Goal: Obtain resource: Download file/media

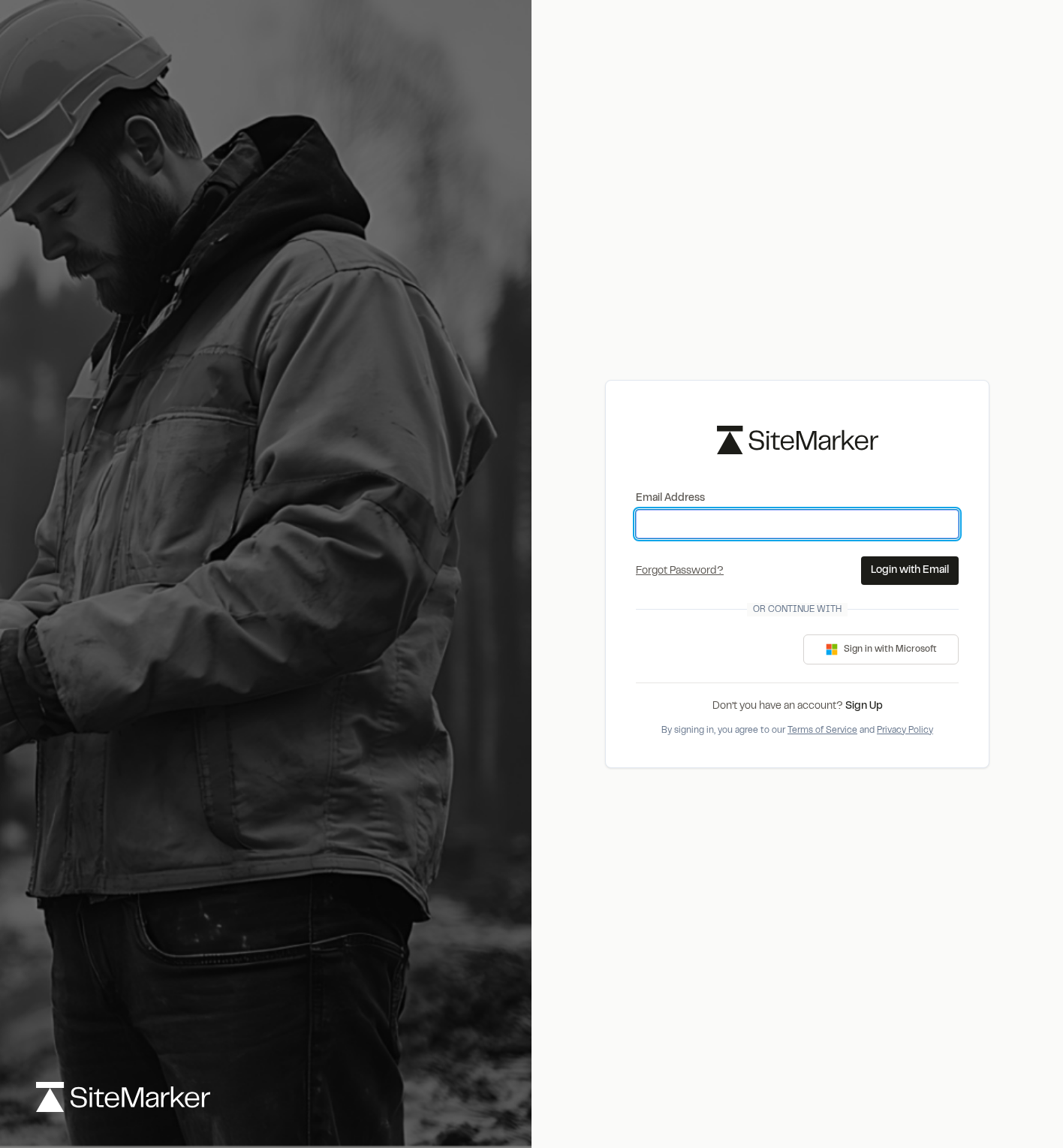
click at [783, 526] on input "Email Address" at bounding box center [797, 524] width 322 height 28
type input "**********"
click at [919, 573] on button "Login with Email" at bounding box center [910, 570] width 98 height 28
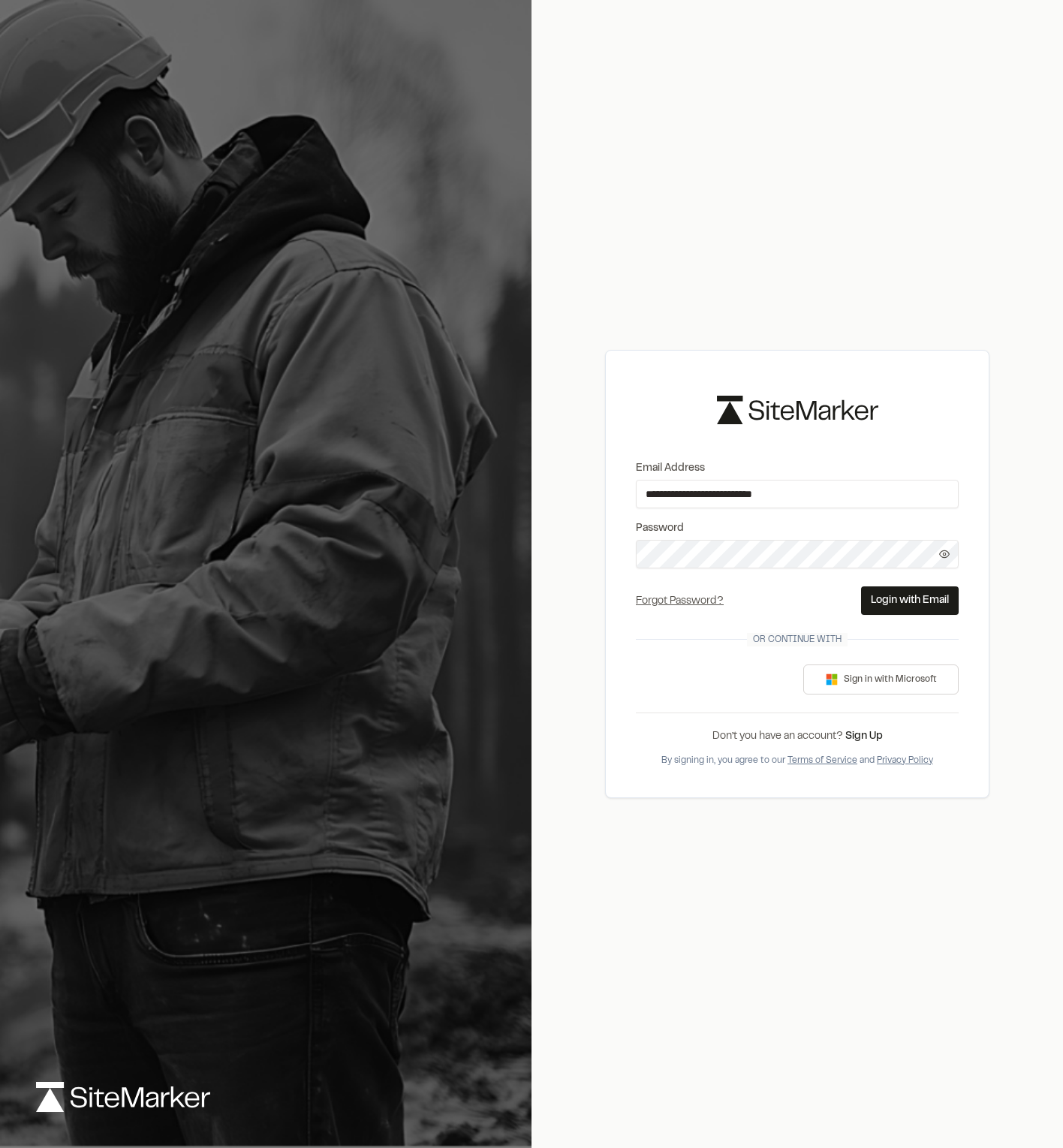
click at [921, 599] on button "Login with Email" at bounding box center [910, 600] width 98 height 28
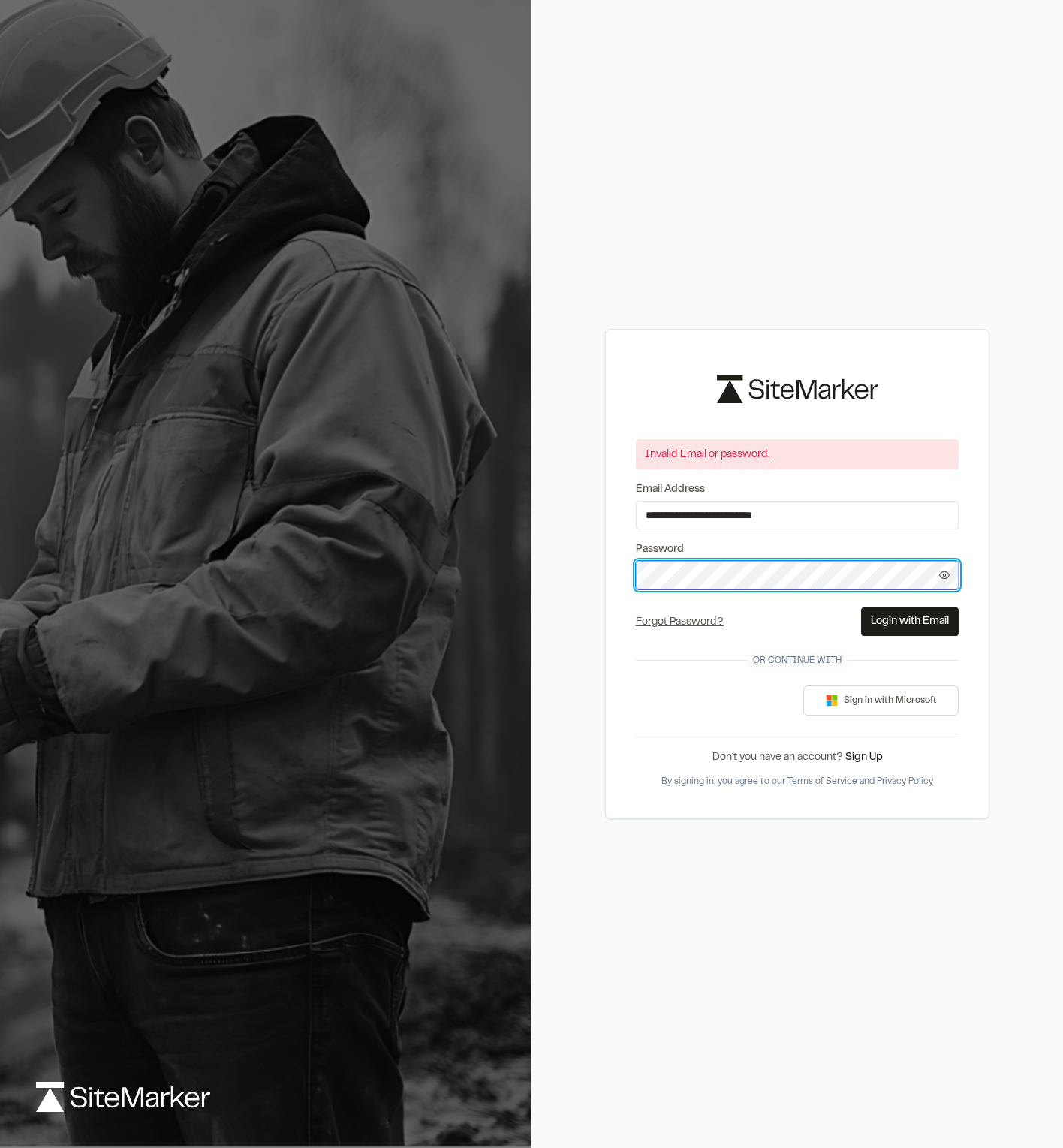
click at [409, 543] on div "**********" at bounding box center [532, 574] width 1063 height 1148
click at [950, 575] on span at bounding box center [944, 575] width 28 height 10
click at [497, 566] on div "**********" at bounding box center [532, 574] width 1063 height 1148
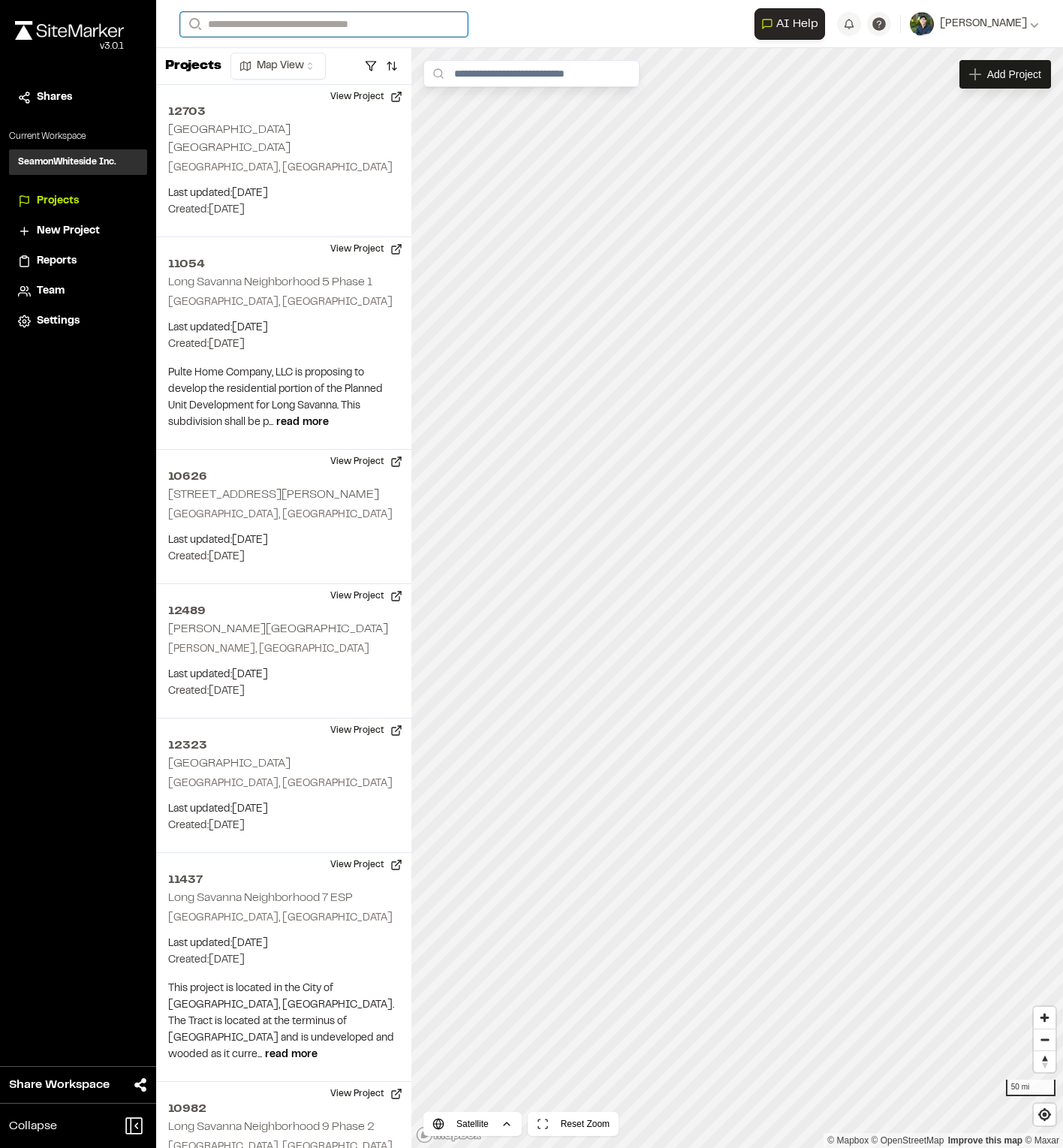
click at [328, 21] on input "Search" at bounding box center [323, 25] width 287 height 25
type input "****"
click at [330, 63] on p "8621 [PERSON_NAME] Creek Multifamily" at bounding box center [314, 59] width 247 height 18
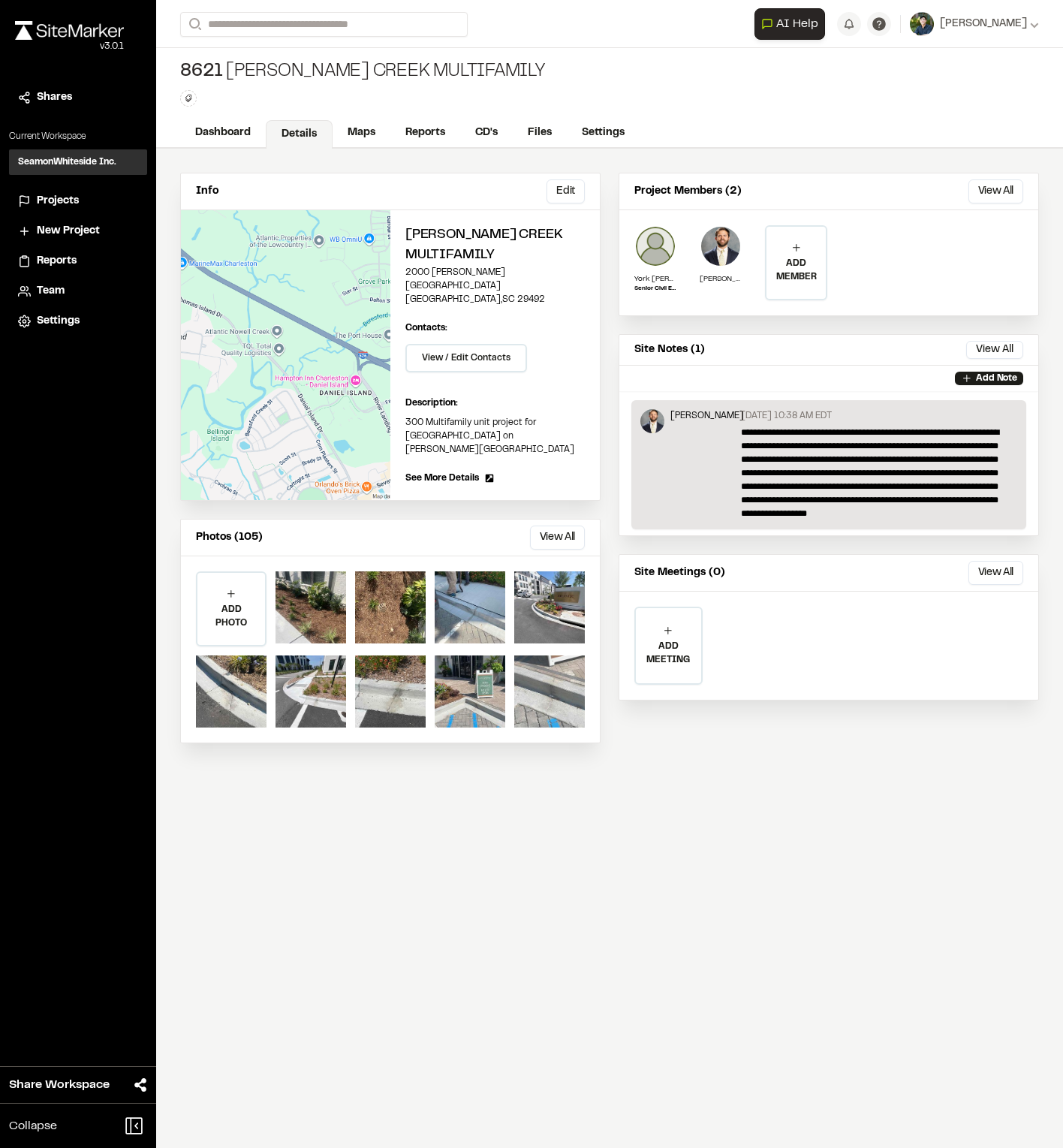
click at [564, 655] on div at bounding box center [549, 691] width 71 height 72
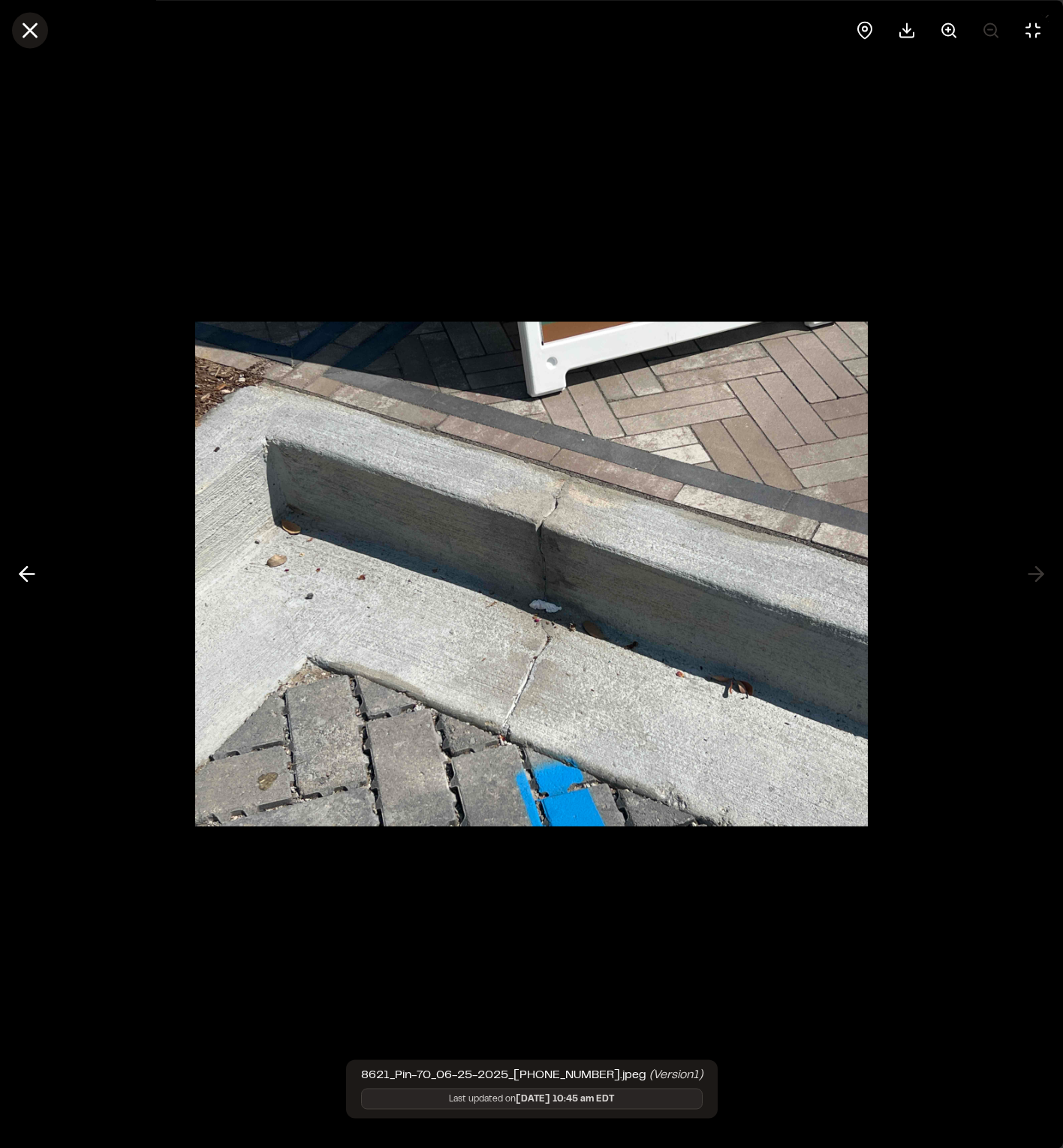
click at [39, 29] on icon at bounding box center [29, 29] width 25 height 25
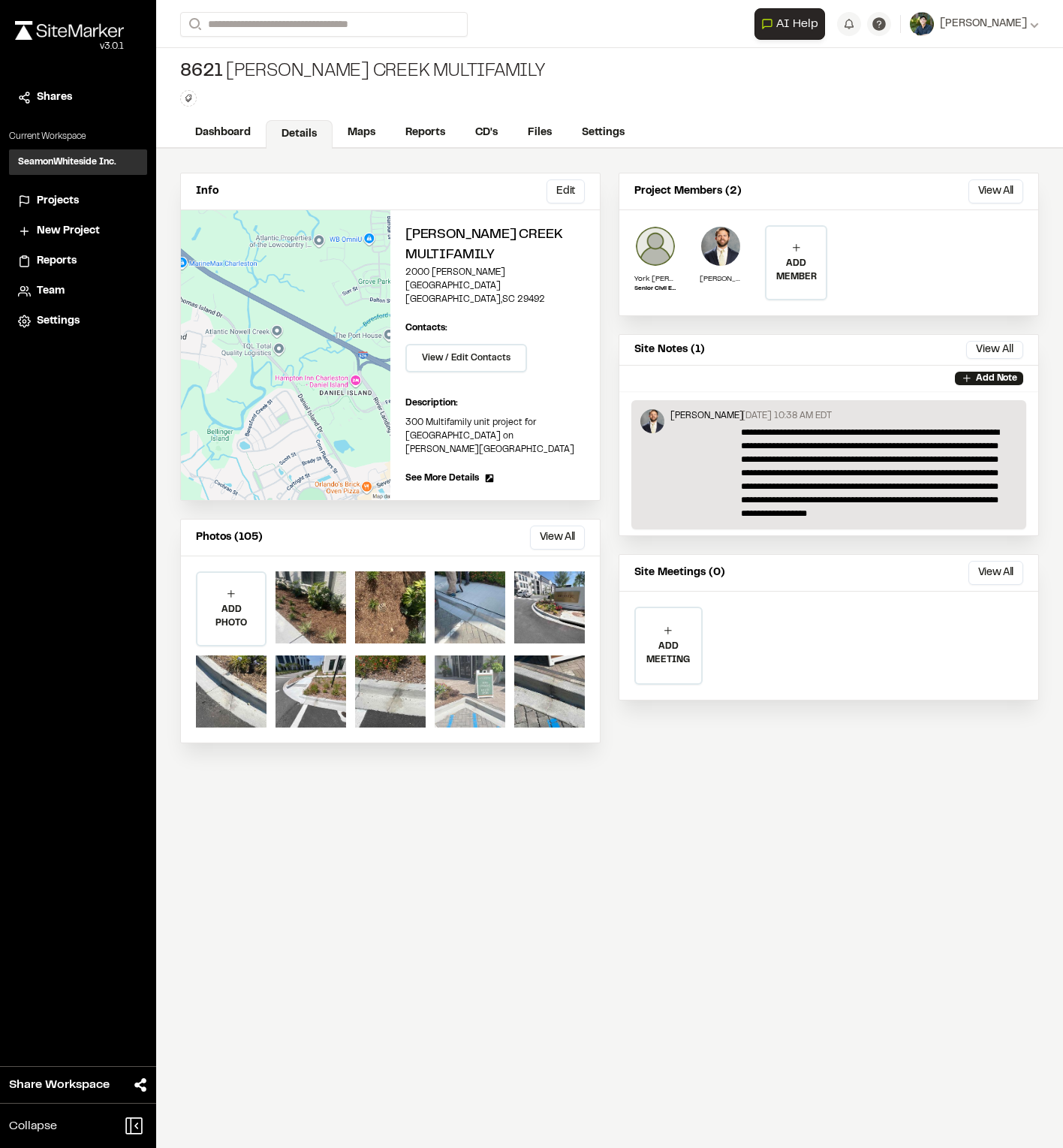
click at [484, 681] on div at bounding box center [469, 691] width 71 height 72
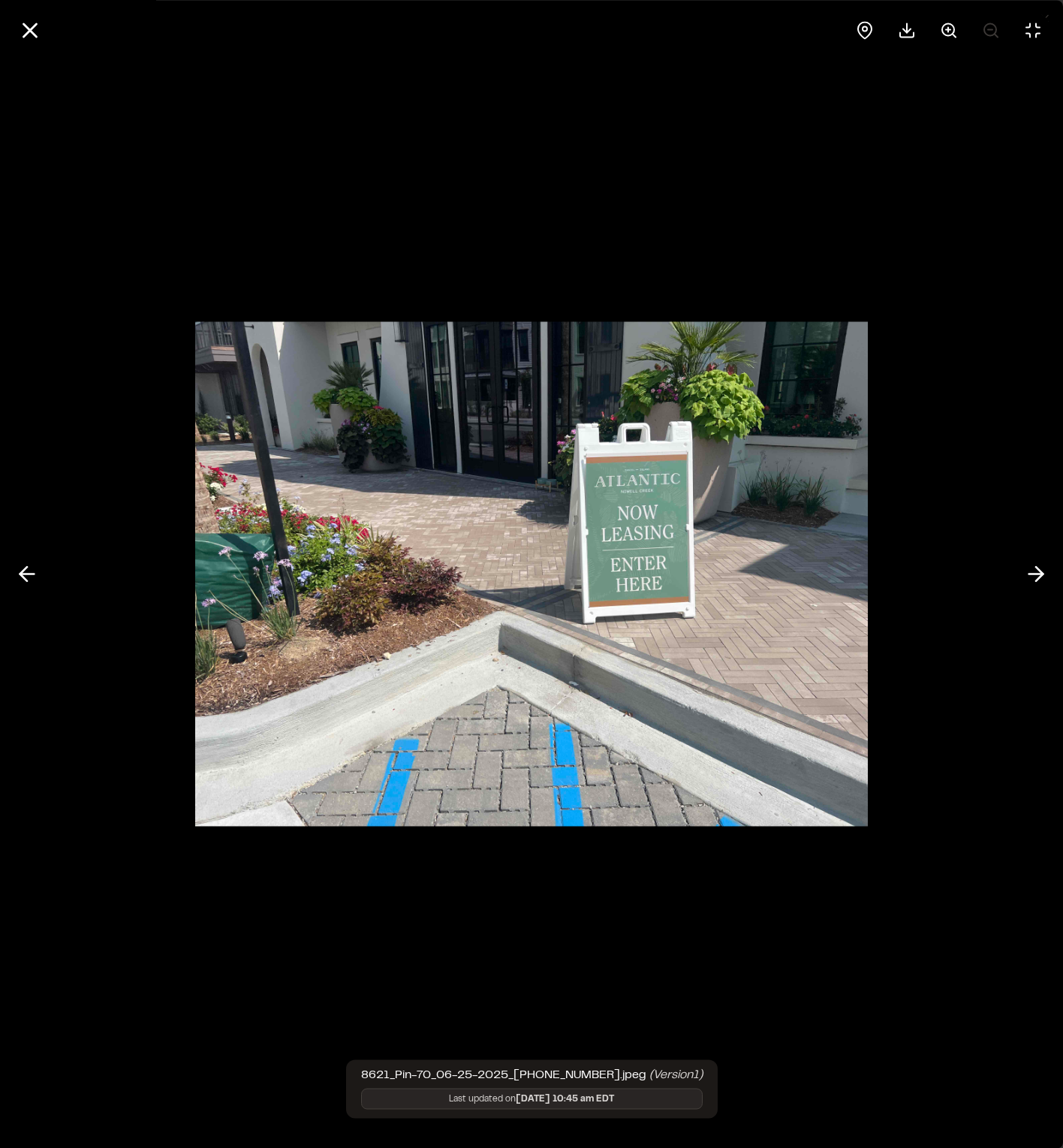
drag, startPoint x: 27, startPoint y: 22, endPoint x: 48, endPoint y: 41, distance: 28.3
click at [29, 22] on icon at bounding box center [29, 29] width 25 height 25
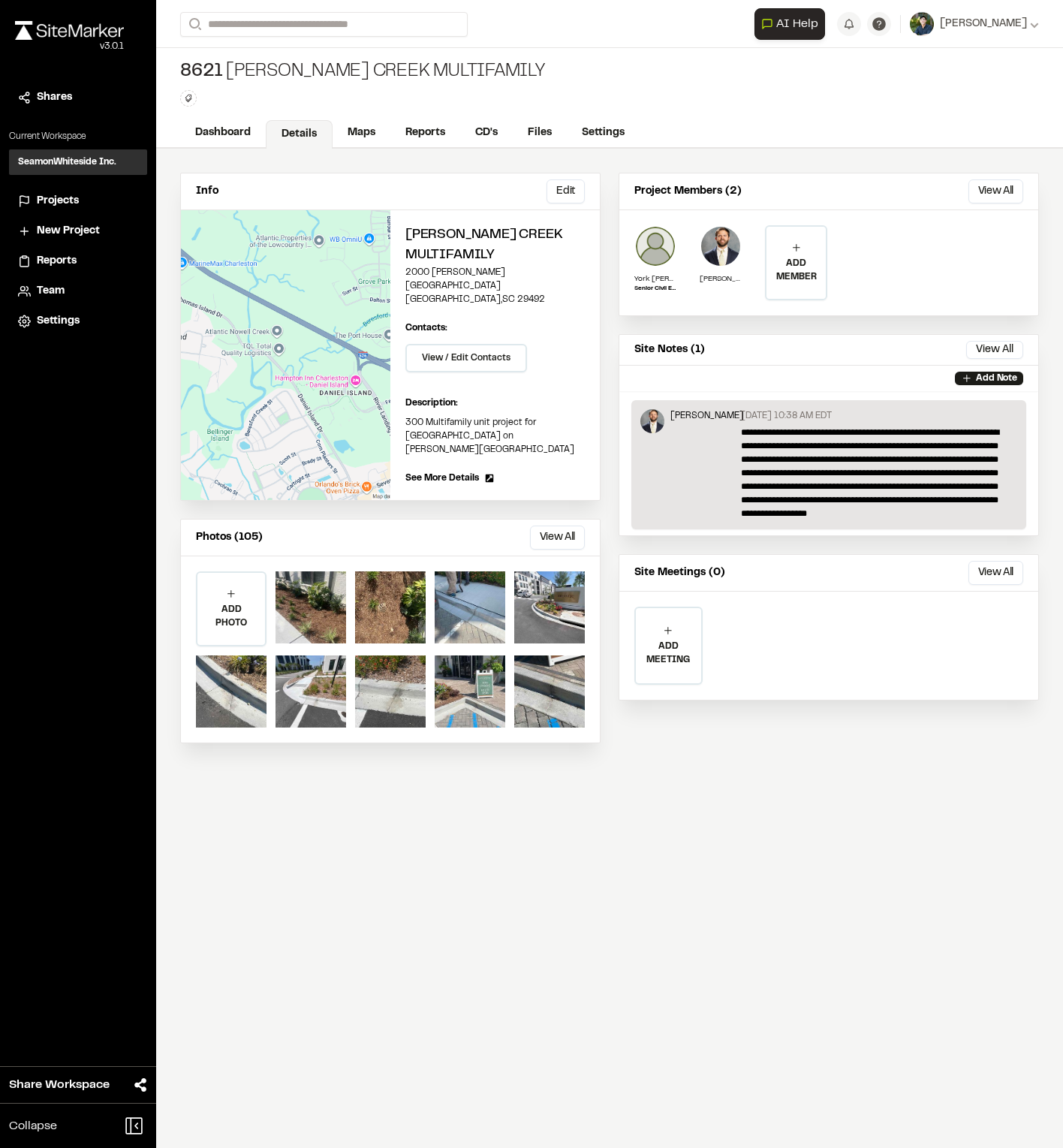
click at [601, 679] on div "Info Edit Edit [PERSON_NAME] Creek Multifamily [STREET_ADDRESS][PERSON_NAME] Ed…" at bounding box center [610, 458] width 907 height 618
click at [561, 680] on div at bounding box center [549, 691] width 71 height 72
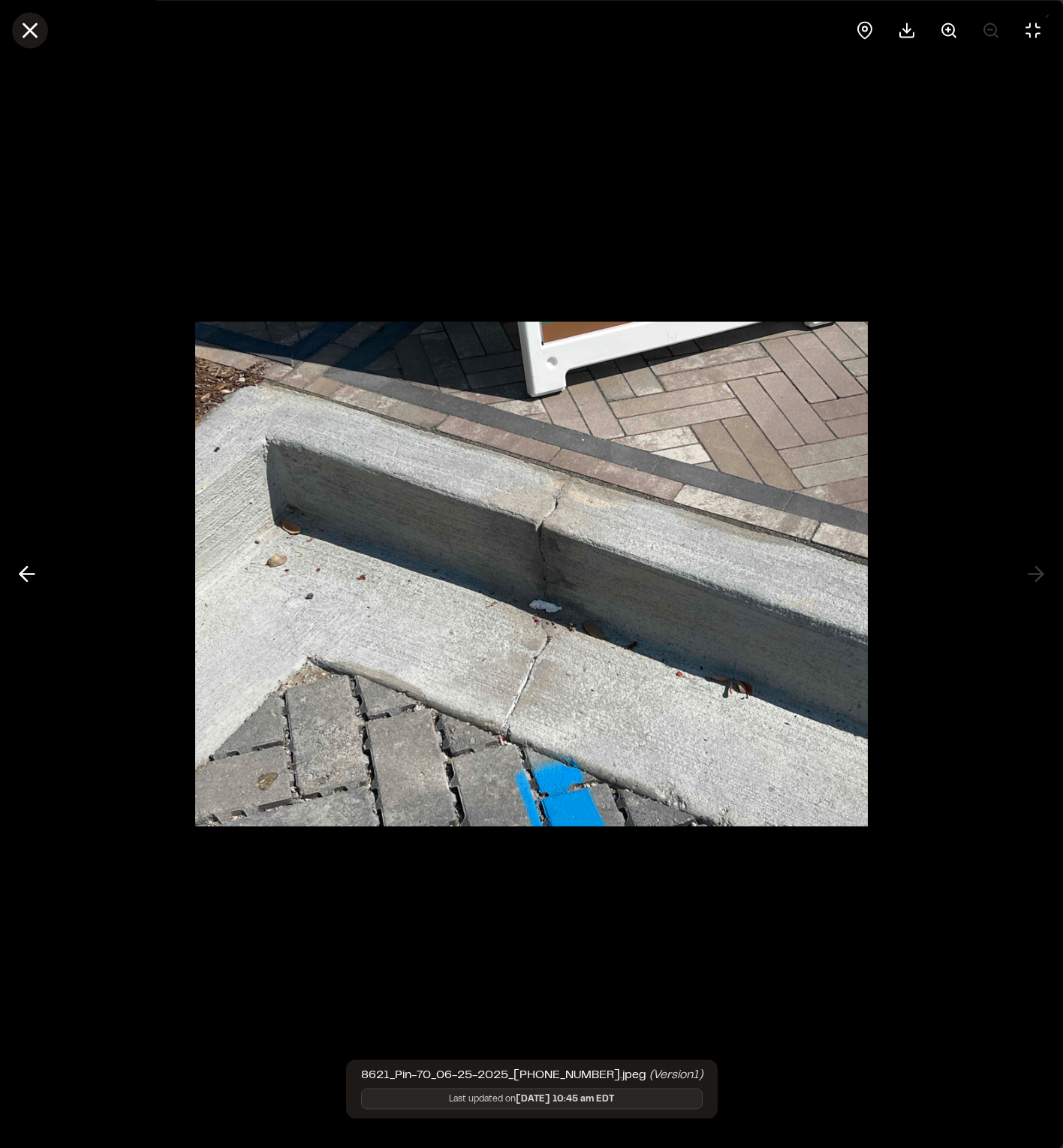
click at [33, 27] on line at bounding box center [30, 30] width 13 height 13
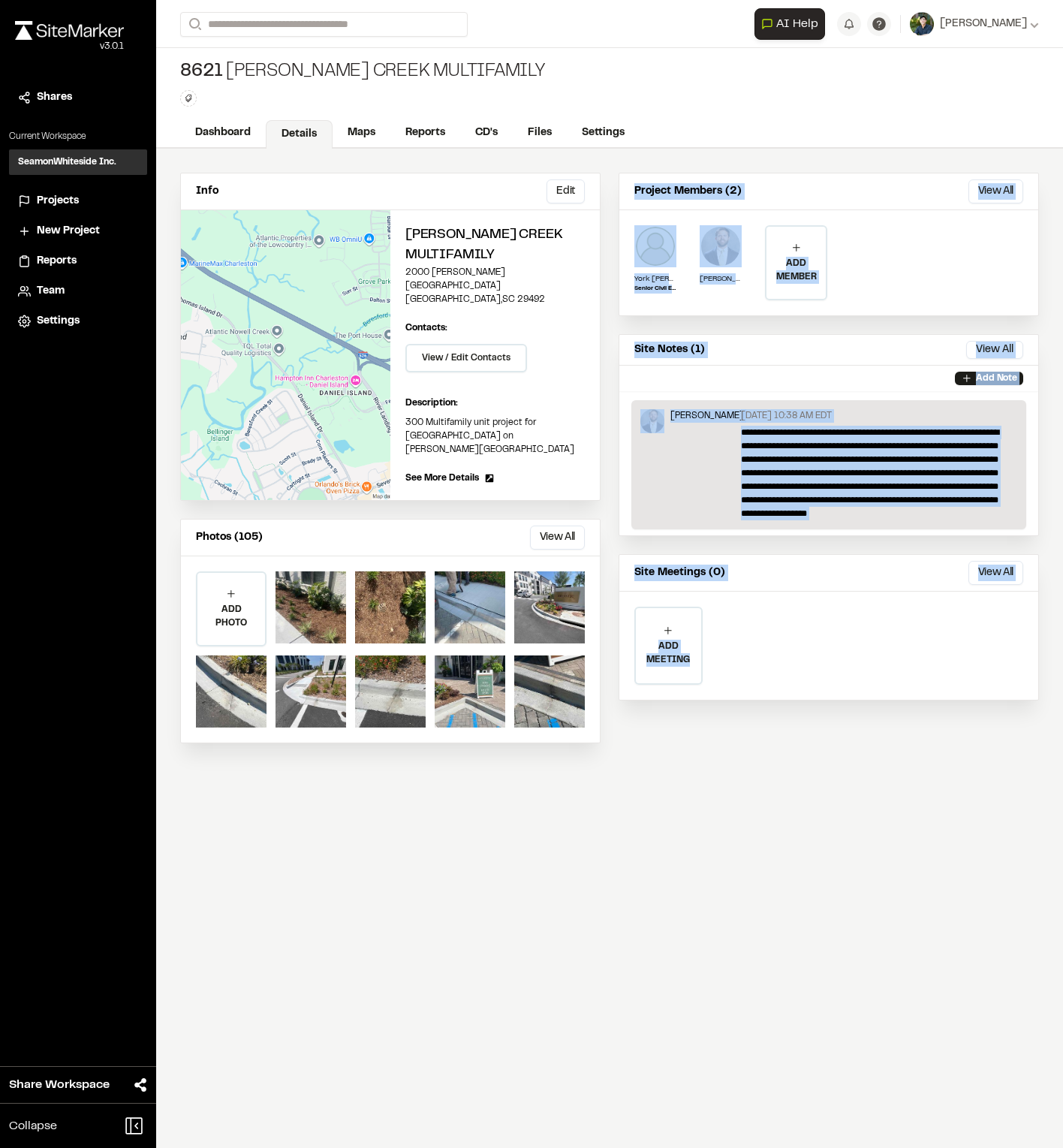
drag, startPoint x: 475, startPoint y: 660, endPoint x: 1139, endPoint y: 906, distance: 708.1
click at [1062, 906] on html "**********" at bounding box center [532, 574] width 1063 height 1148
click at [518, 683] on span "Download" at bounding box center [519, 683] width 56 height 13
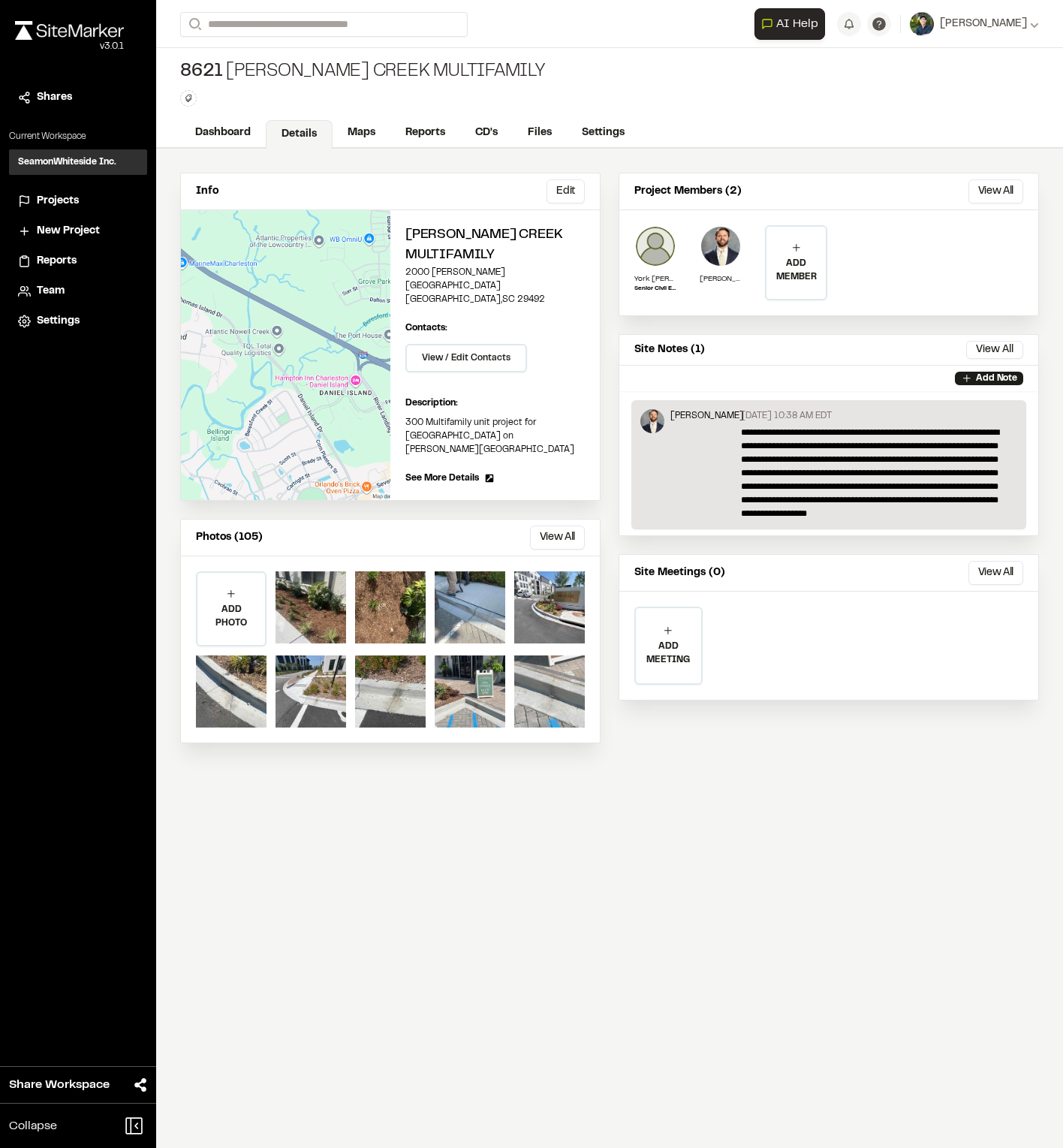
click at [540, 665] on div at bounding box center [549, 691] width 71 height 72
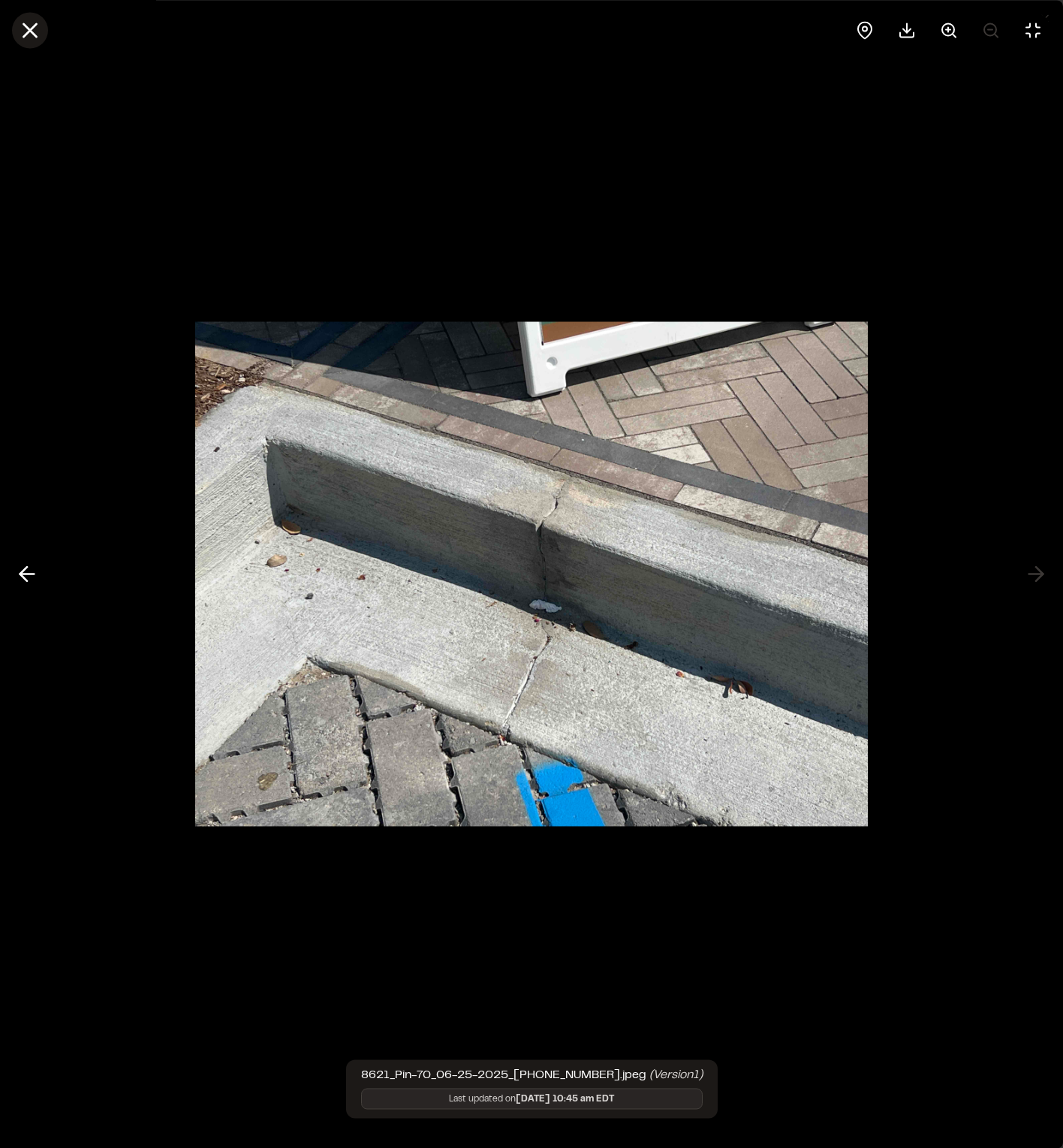
click at [40, 26] on icon at bounding box center [29, 29] width 25 height 25
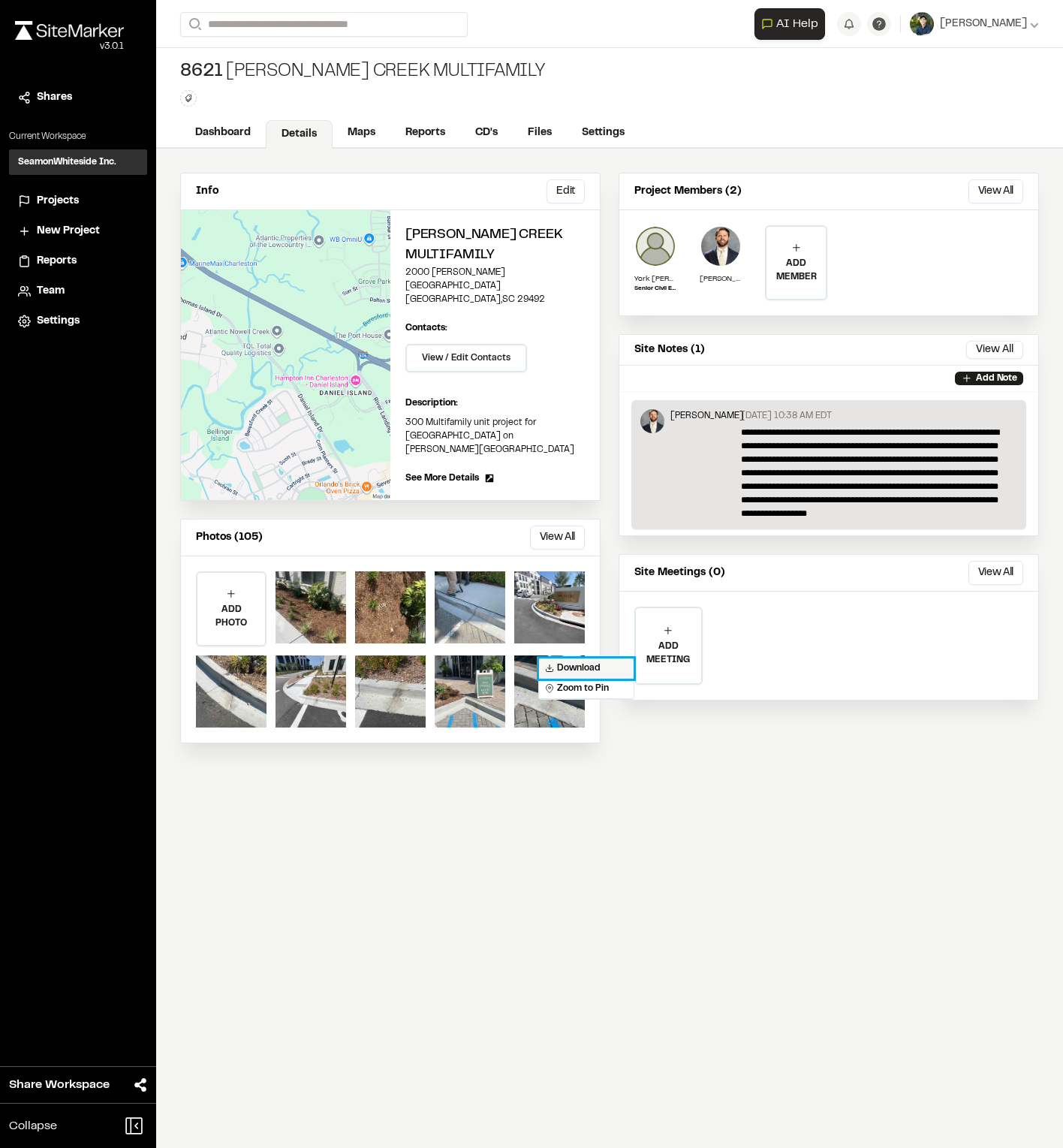
click at [570, 668] on span "Download" at bounding box center [572, 668] width 56 height 13
click at [565, 526] on button "View All" at bounding box center [557, 537] width 55 height 24
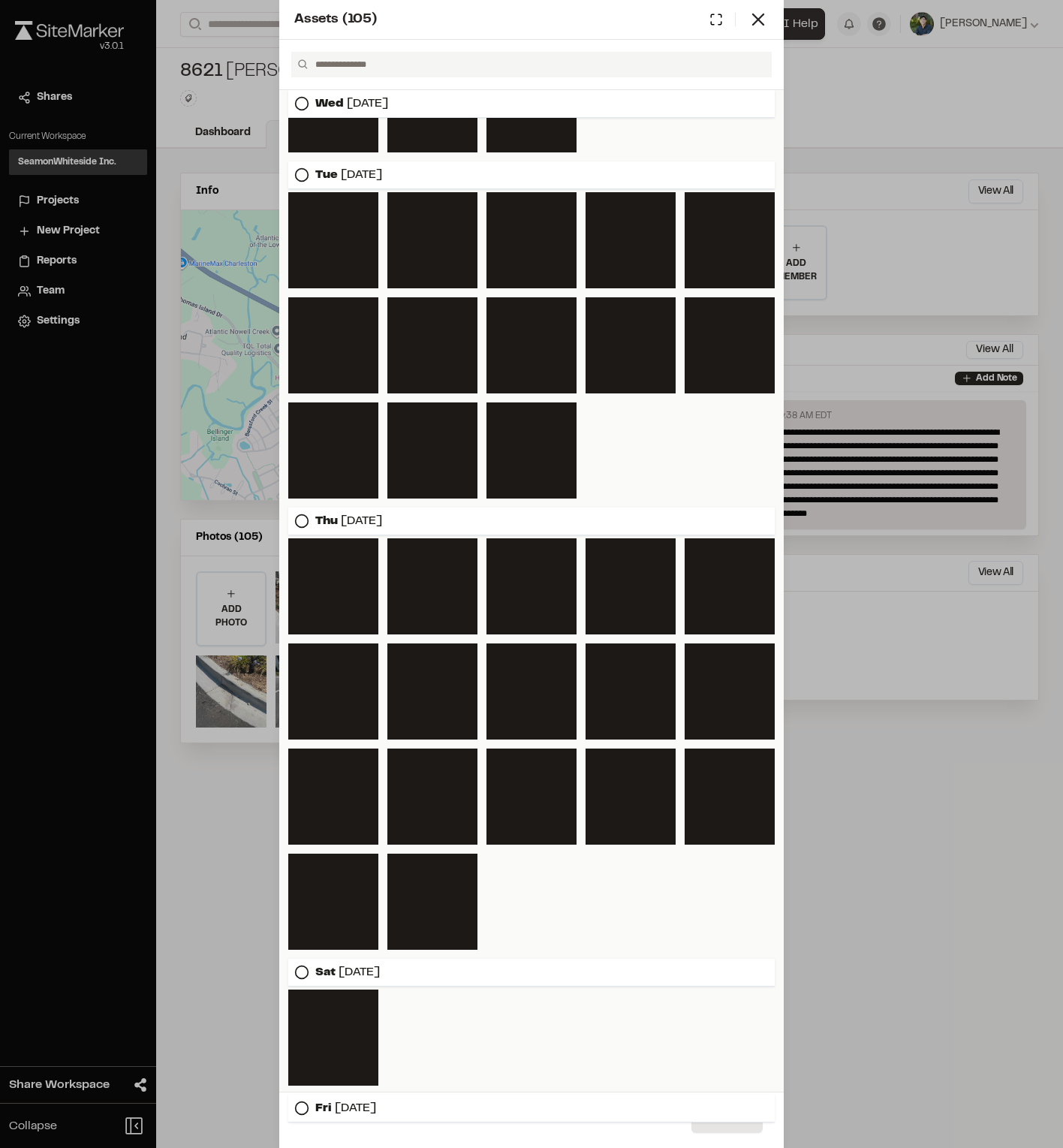
scroll to position [1706, 0]
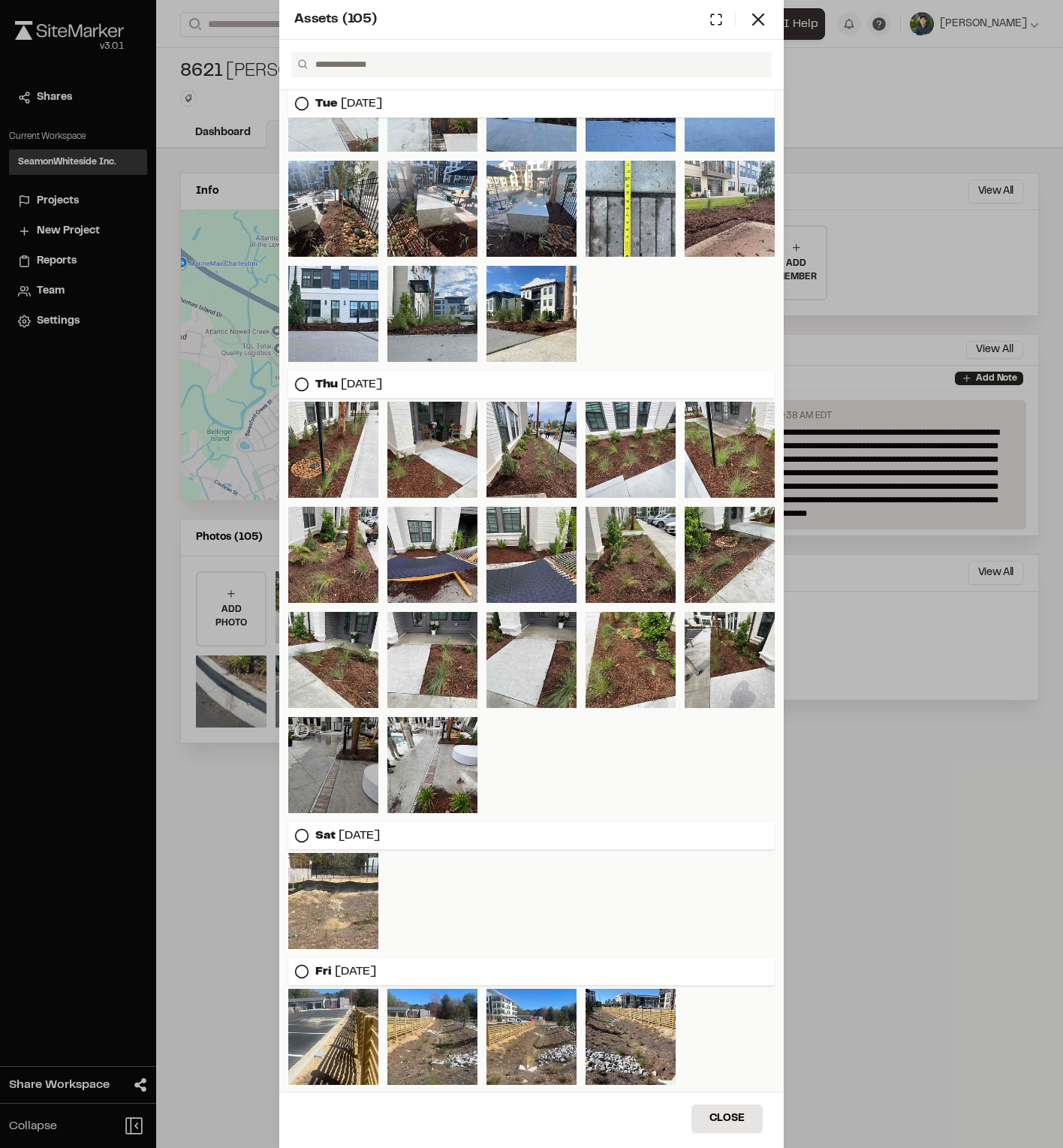
click at [334, 793] on div at bounding box center [334, 765] width 90 height 96
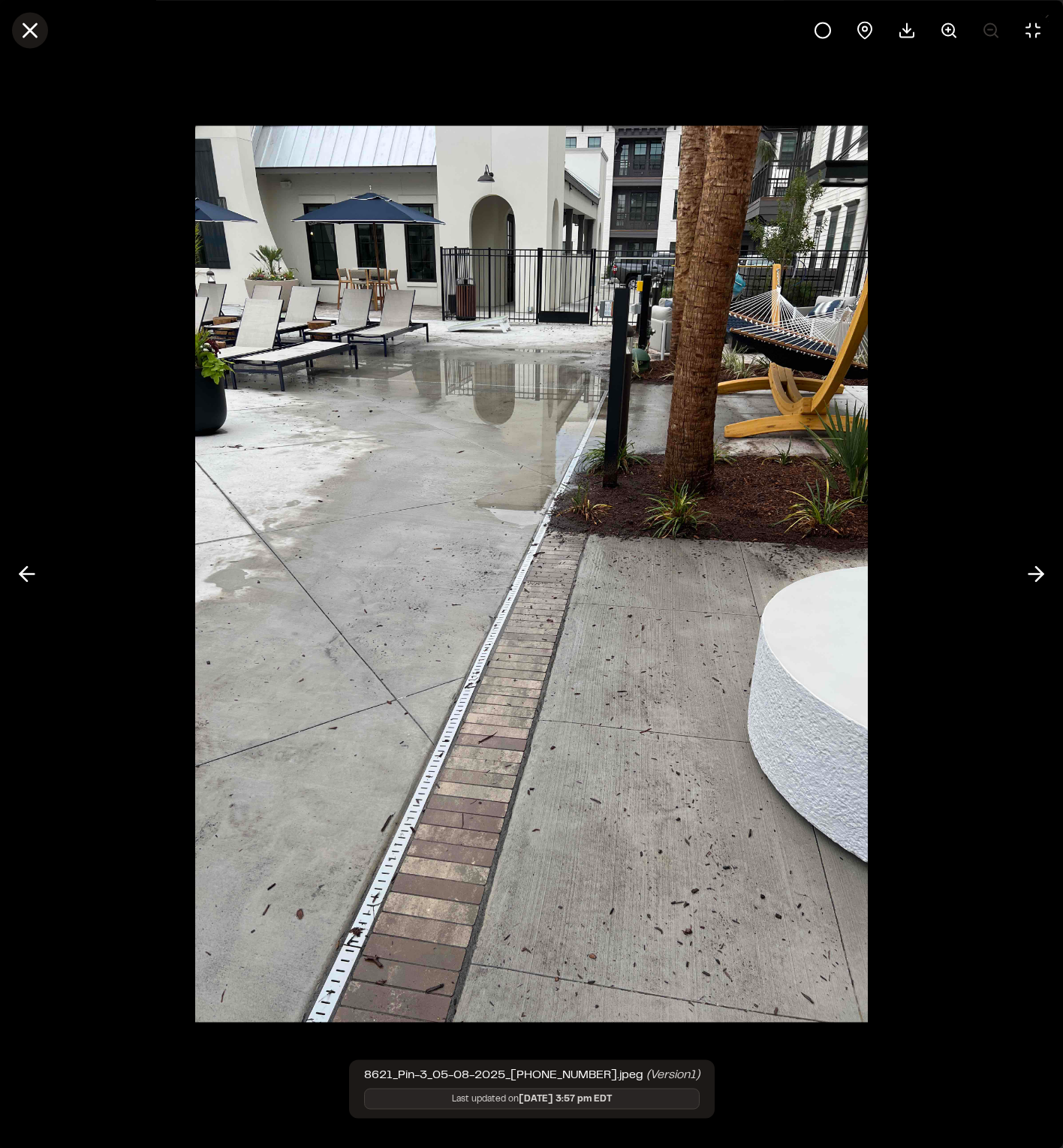
click at [27, 26] on line at bounding box center [30, 30] width 13 height 13
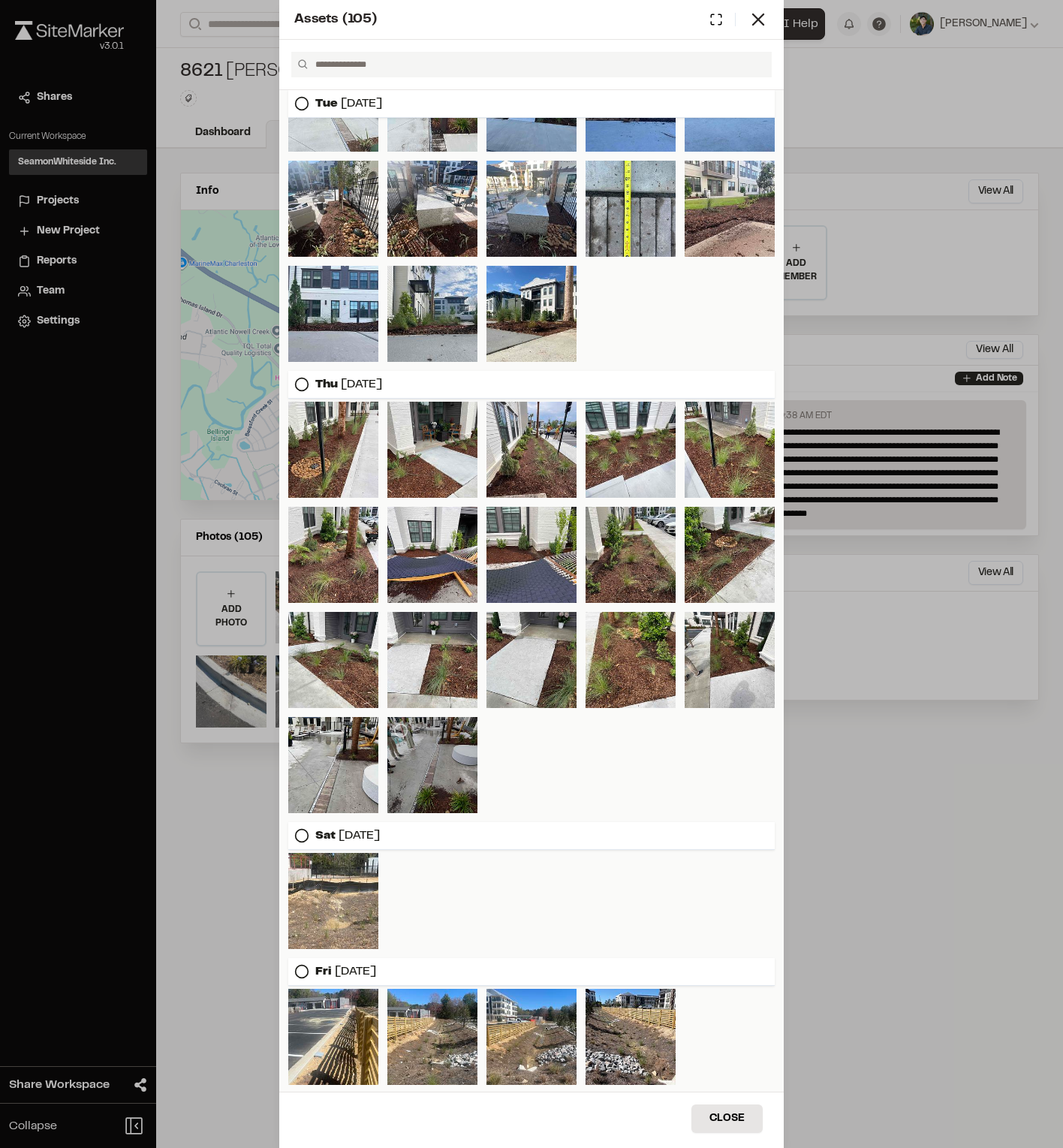
click at [438, 742] on div at bounding box center [433, 765] width 90 height 96
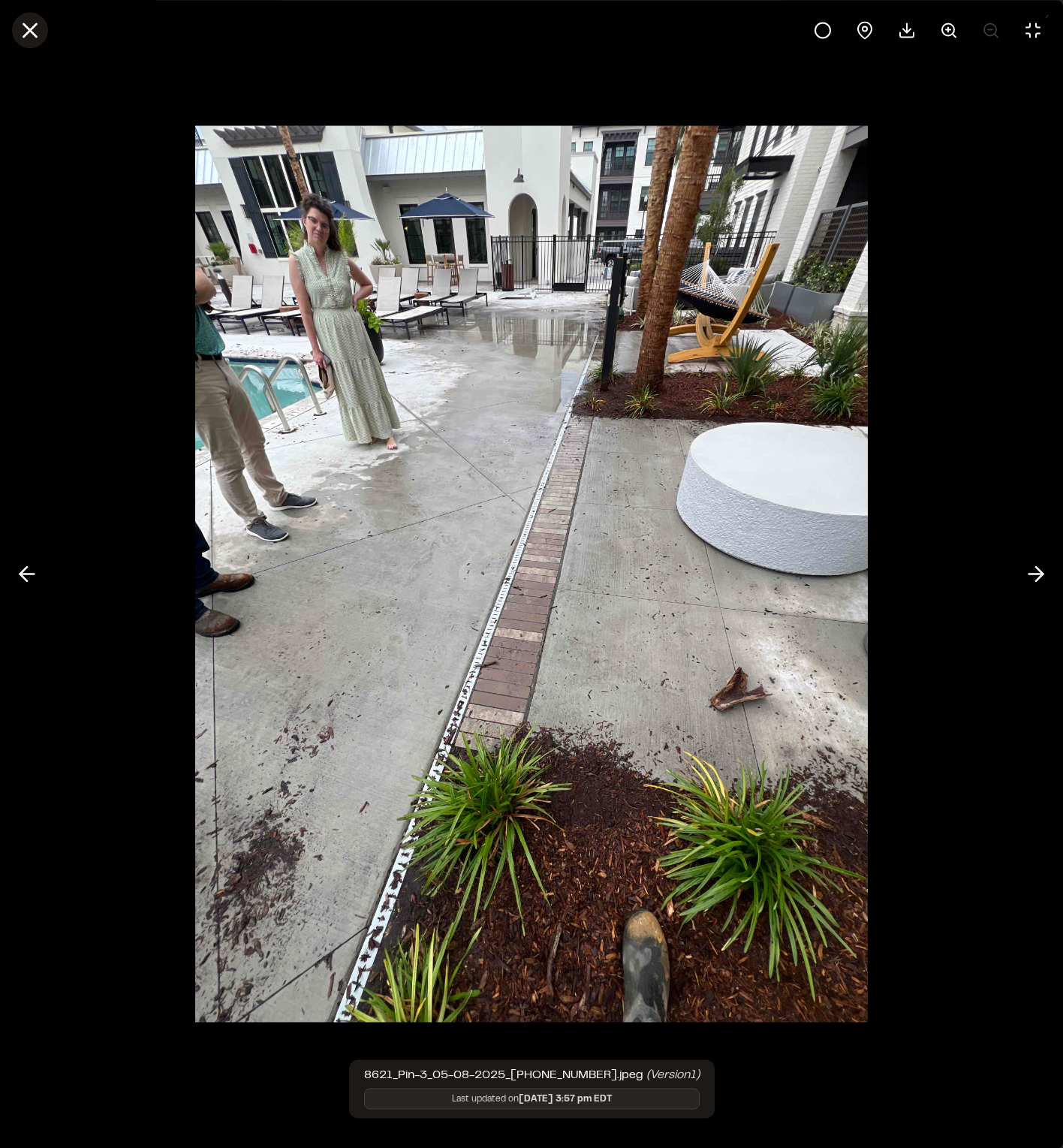
click at [32, 27] on line at bounding box center [30, 30] width 13 height 13
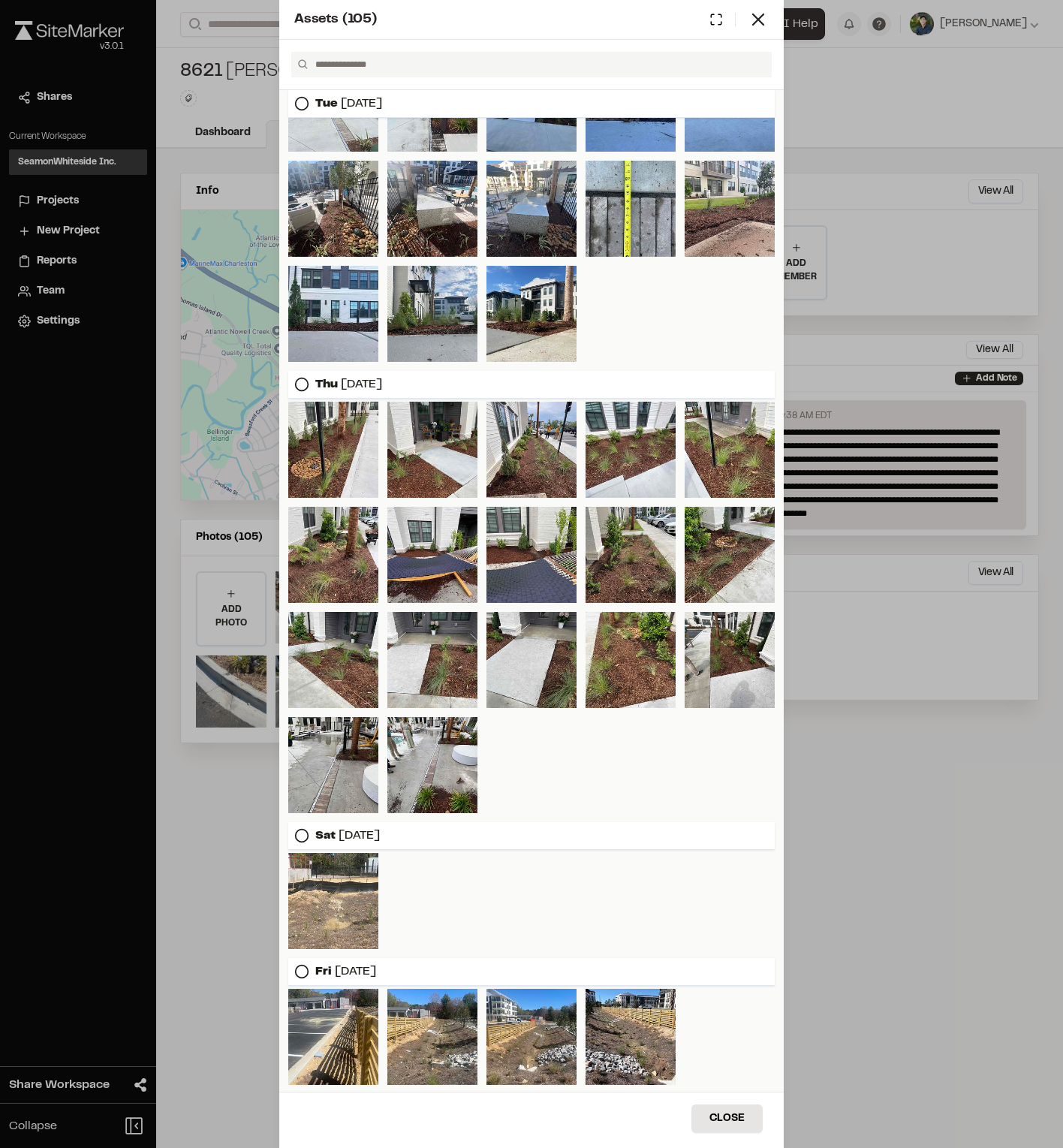
click at [894, 722] on div "Assets ( 105 ) [DATE] [DATE] [DATE] [DATE] [DATE] [DATE] Close Select Download …" at bounding box center [532, 574] width 1063 height 1148
